Goal: Transaction & Acquisition: Purchase product/service

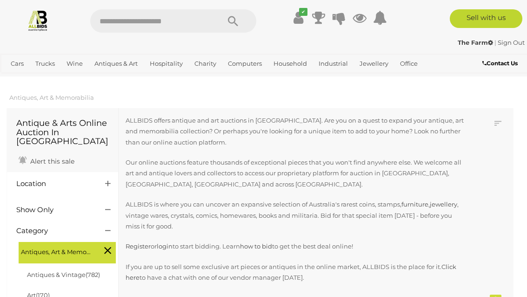
scroll to position [955, 0]
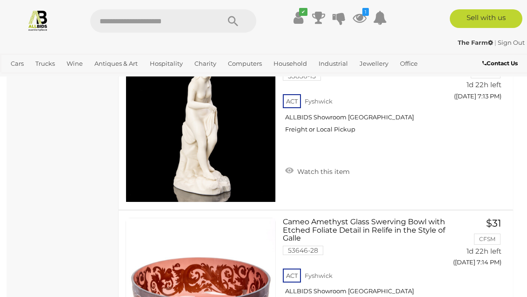
click at [358, 14] on icon at bounding box center [360, 17] width 14 height 17
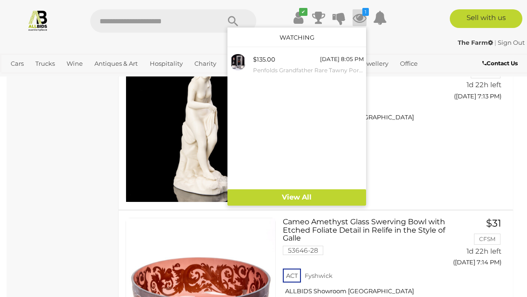
click at [265, 62] on span "$135.00" at bounding box center [264, 58] width 22 height 7
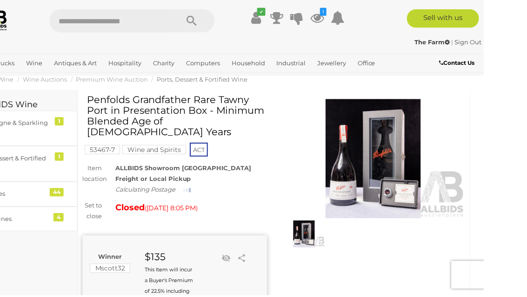
scroll to position [27, 0]
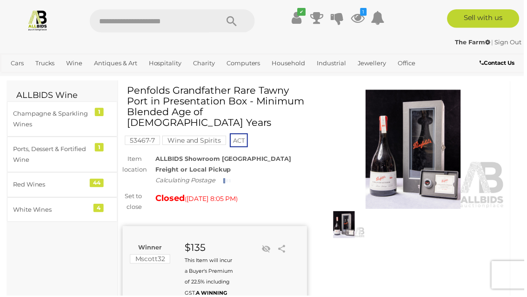
click at [0, 0] on link "Antiques & Vintage" at bounding box center [0, 0] width 0 height 0
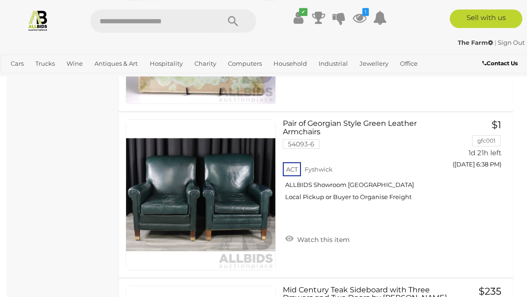
scroll to position [2442, 0]
click at [318, 231] on link "Watch this item" at bounding box center [317, 238] width 69 height 14
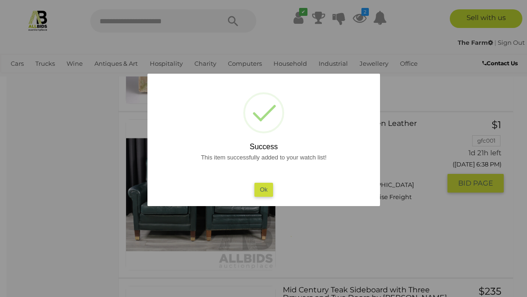
click at [263, 196] on button "Ok" at bounding box center [263, 188] width 19 height 13
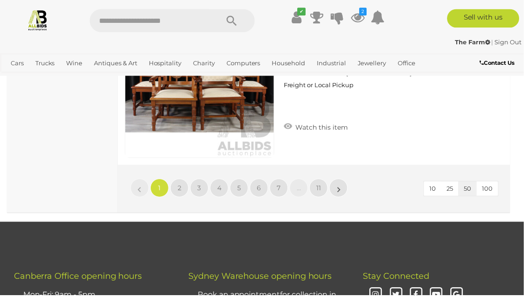
scroll to position [8380, 0]
click at [178, 180] on link "2" at bounding box center [180, 189] width 19 height 19
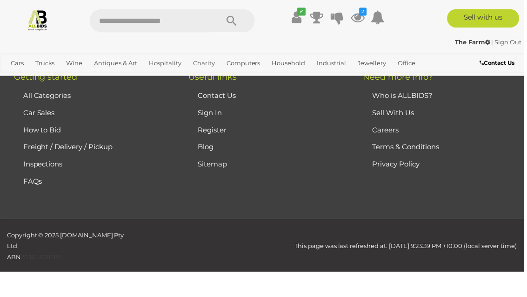
scroll to position [135, 0]
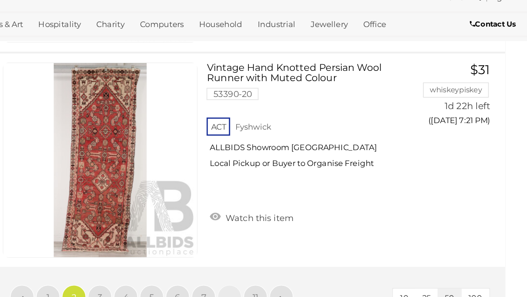
scroll to position [8277, 3]
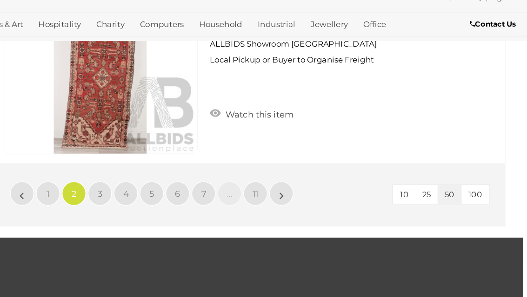
click at [196, 189] on span "3" at bounding box center [198, 193] width 4 height 8
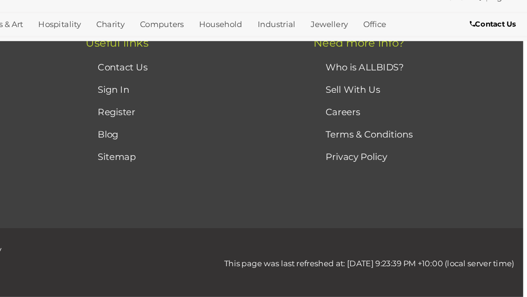
scroll to position [136, 3]
